Goal: Communication & Community: Answer question/provide support

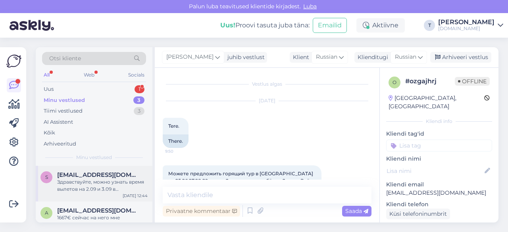
scroll to position [79, 0]
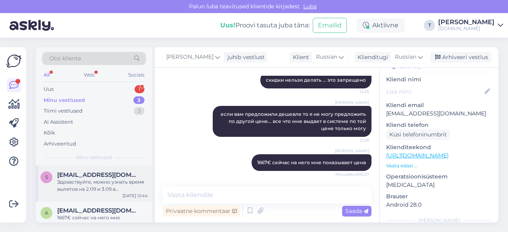
click at [81, 179] on div "Здравствуйте, можно узнать время вылетов на 2.09 и 3.09 в [GEOGRAPHIC_DATA]" at bounding box center [102, 185] width 90 height 14
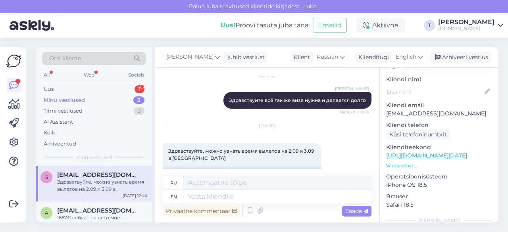
scroll to position [2609, 0]
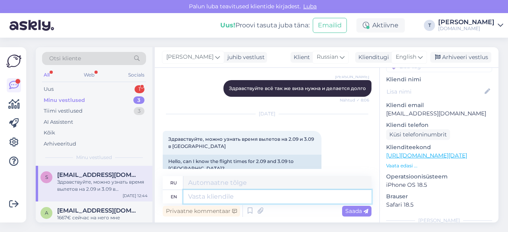
click at [230, 197] on textarea at bounding box center [277, 196] width 188 height 13
type textarea "2.09"
type textarea "2.09 вылет"
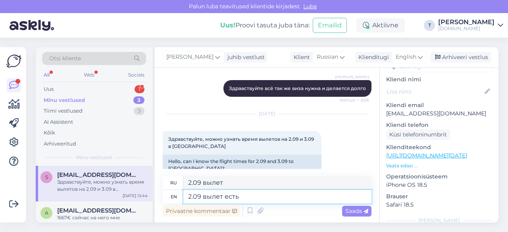
type textarea "2.09 вылет есть"
type textarea "2.09 вылет есть в"
type textarea "2.09 вылет есть в 1.05"
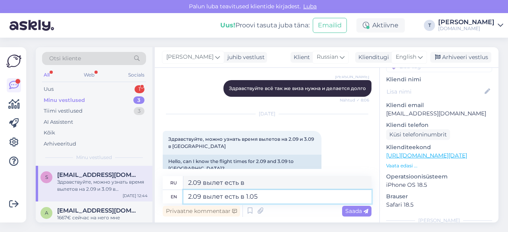
type textarea "2.09 вылет есть в 1.05"
click at [346, 210] on span "Saada" at bounding box center [356, 210] width 23 height 7
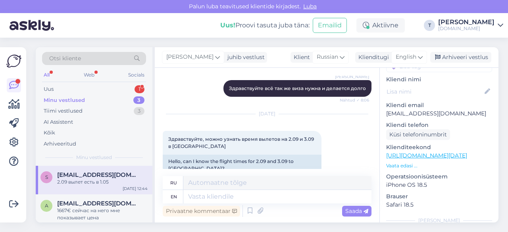
scroll to position [2657, 0]
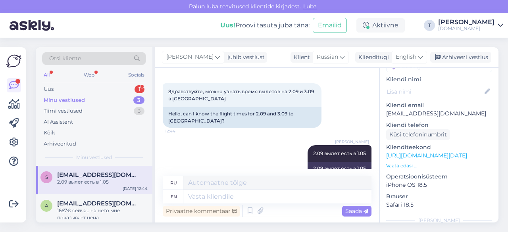
click at [392, 162] on p "Vaata edasi ..." at bounding box center [439, 165] width 106 height 7
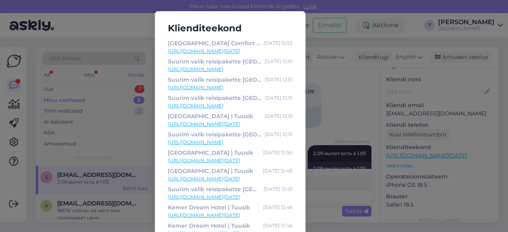
click at [188, 162] on link "[URL][DOMAIN_NAME][DATE]" at bounding box center [230, 160] width 125 height 7
click at [320, 180] on div "Klienditeekond [GEOGRAPHIC_DATA] Comfort | Tuusik [DATE] 12:53 [URL][DOMAIN_NAM…" at bounding box center [254, 116] width 508 height 232
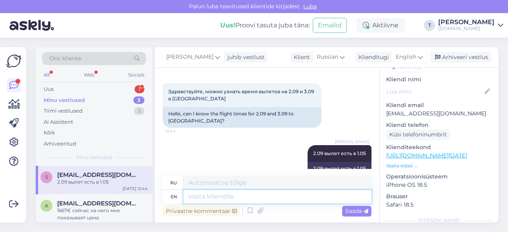
click at [311, 199] on textarea at bounding box center [277, 196] width 188 height 13
type textarea "3.09"
type textarea "3.09 в"
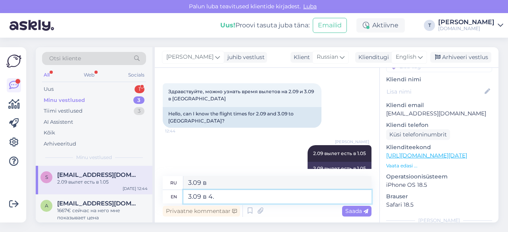
type textarea "3.09 в 4.3"
type textarea "3.09 в 4."
type textarea "3.09 в 4.30"
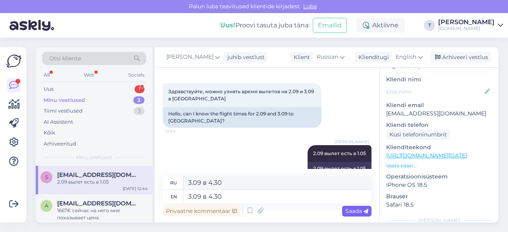
click at [347, 208] on span "Saada" at bounding box center [356, 210] width 23 height 7
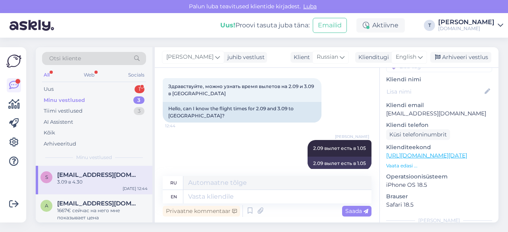
scroll to position [2705, 0]
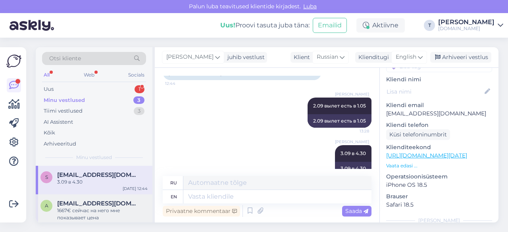
click at [120, 211] on div "1667€ сейчас на него мне показывает цена" at bounding box center [102, 214] width 90 height 14
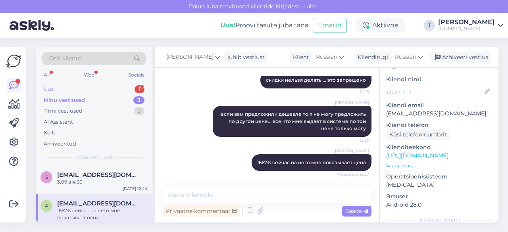
click at [112, 92] on div "Uus 1" at bounding box center [94, 89] width 104 height 11
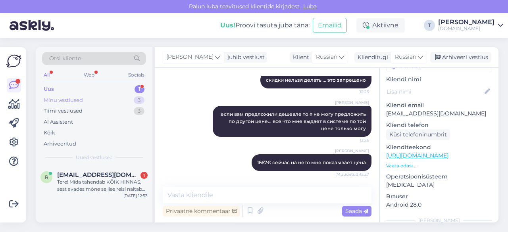
click at [95, 98] on div "Minu vestlused 3" at bounding box center [94, 100] width 104 height 11
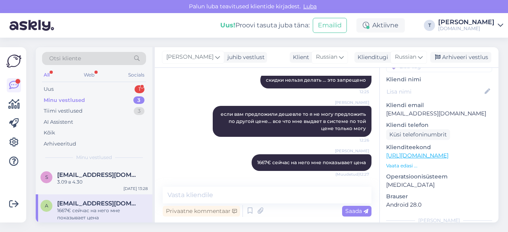
scroll to position [35, 0]
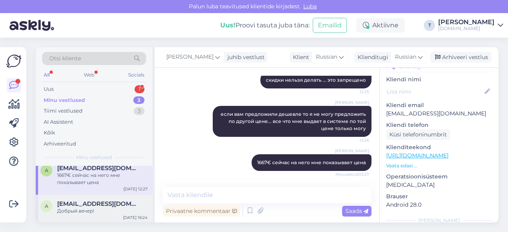
click at [102, 208] on div "Добрый вечер!" at bounding box center [102, 210] width 90 height 7
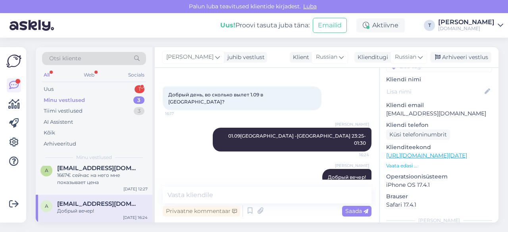
scroll to position [0, 0]
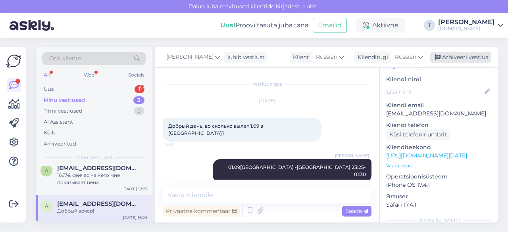
click at [454, 61] on div "Arhiveeri vestlus" at bounding box center [460, 57] width 61 height 11
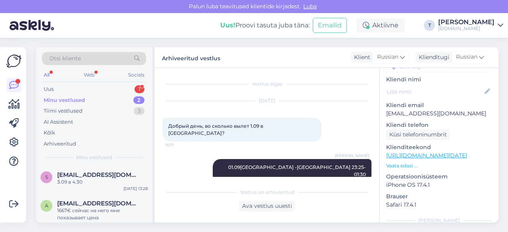
click at [102, 100] on div "Minu vestlused 2" at bounding box center [94, 100] width 104 height 11
click at [94, 182] on div "3.09 в 4.30" at bounding box center [102, 181] width 90 height 7
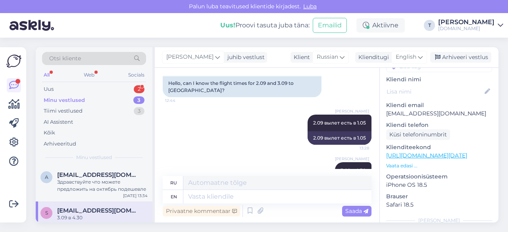
scroll to position [2705, 0]
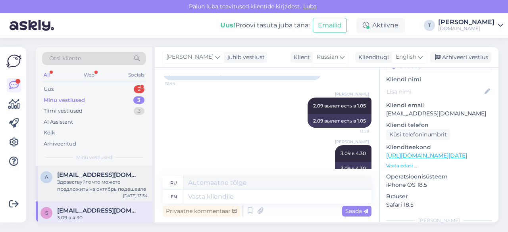
click at [103, 181] on div "Здравствуйте что можете предложить на октябрь подешевле" at bounding box center [102, 185] width 90 height 14
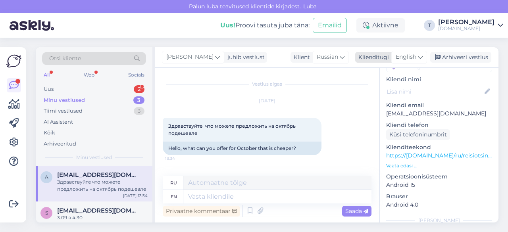
click at [407, 57] on span "English" at bounding box center [405, 57] width 21 height 9
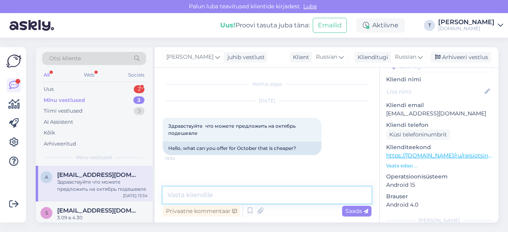
click at [289, 197] on textarea at bounding box center [267, 195] width 209 height 17
click at [291, 192] on textarea at bounding box center [267, 195] width 209 height 17
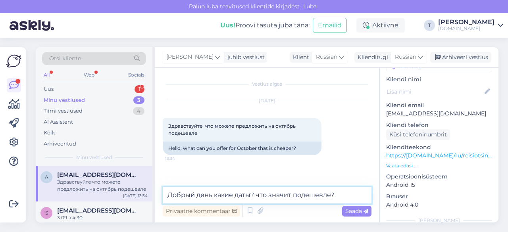
type textarea "Добрый день какие даты? что значит подешевле?"
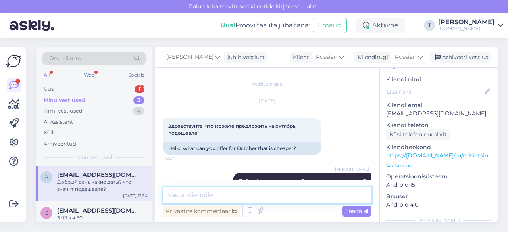
scroll to position [18, 0]
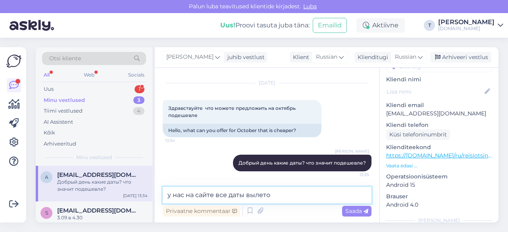
type textarea "у нас на сайте все даты вылетов"
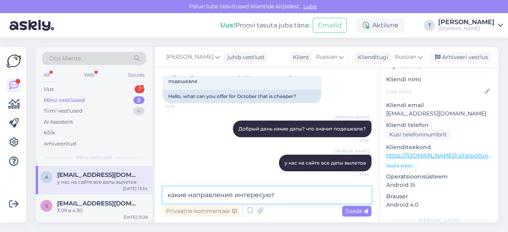
type textarea "какие направления интересуют?"
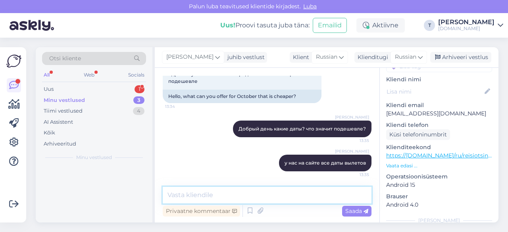
scroll to position [86, 0]
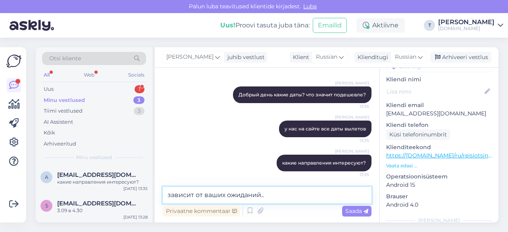
type textarea "зависит от ваших ожиданий..."
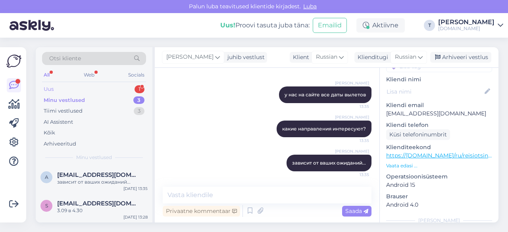
click at [96, 87] on div "Uus 1" at bounding box center [94, 89] width 104 height 11
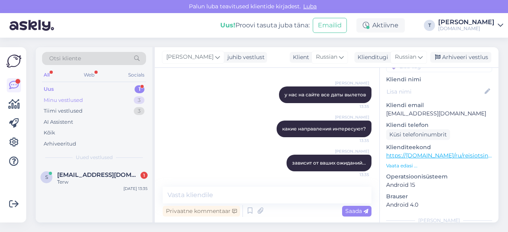
click at [93, 95] on div "Minu vestlused 3" at bounding box center [94, 100] width 104 height 11
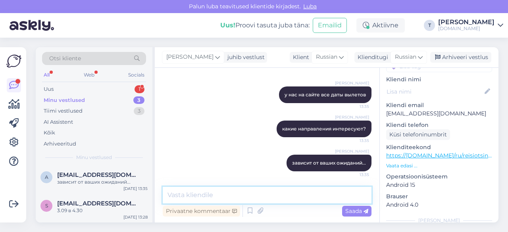
click at [228, 197] on textarea at bounding box center [267, 195] width 209 height 17
type textarea "чтоб ответить надо больше данных )))"
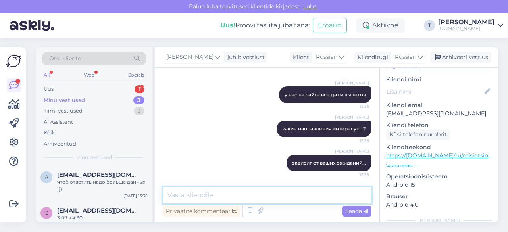
scroll to position [154, 0]
